Goal: Browse casually

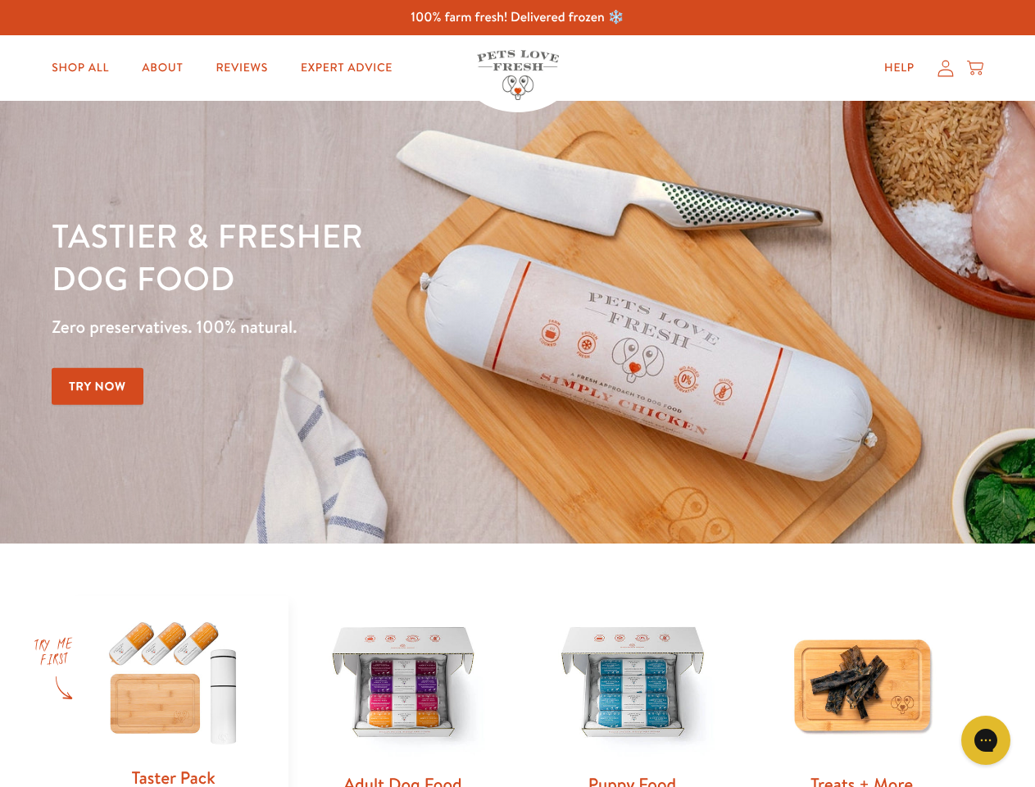
click at [517, 393] on div "Tastier & fresher dog food Zero preservatives. 100% natural. Try Now" at bounding box center [362, 322] width 621 height 216
click at [986, 740] on icon "Gorgias live chat" at bounding box center [985, 740] width 16 height 16
